Goal: Task Accomplishment & Management: Complete application form

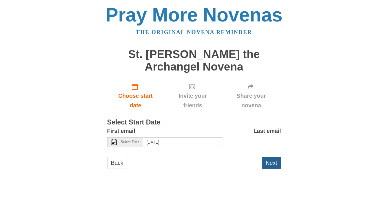
click at [273, 161] on button "Next" at bounding box center [271, 163] width 19 height 12
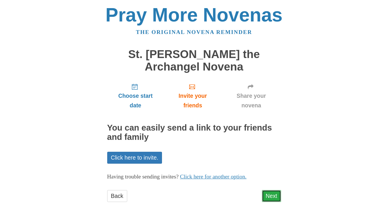
click at [274, 195] on link "Next" at bounding box center [271, 196] width 19 height 12
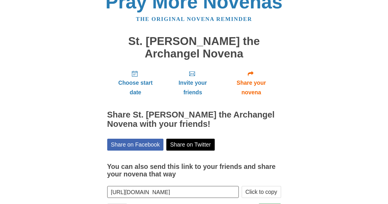
scroll to position [41, 0]
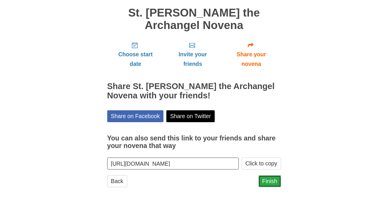
click at [266, 181] on link "Finish" at bounding box center [270, 181] width 23 height 12
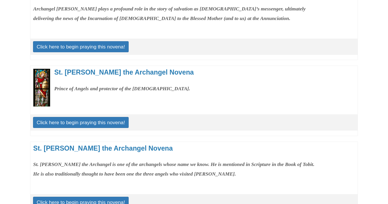
scroll to position [134, 0]
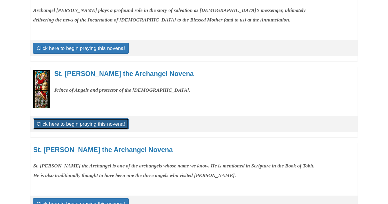
click at [89, 124] on link "Click here to begin praying this novena!" at bounding box center [81, 123] width 96 height 11
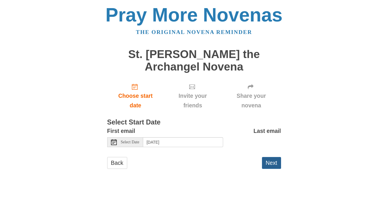
click at [269, 164] on button "Next" at bounding box center [271, 163] width 19 height 12
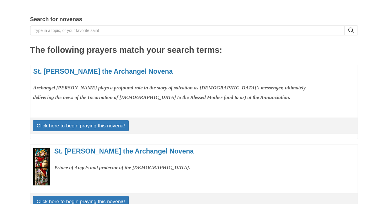
scroll to position [55, 0]
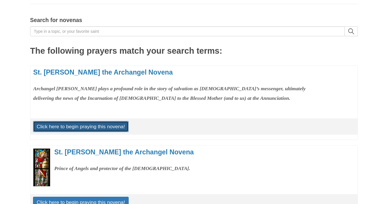
click at [79, 128] on link "Click here to begin praying this novena!" at bounding box center [81, 126] width 96 height 11
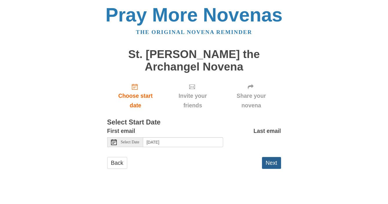
click at [269, 164] on button "Next" at bounding box center [271, 163] width 19 height 12
